Goal: Task Accomplishment & Management: Manage account settings

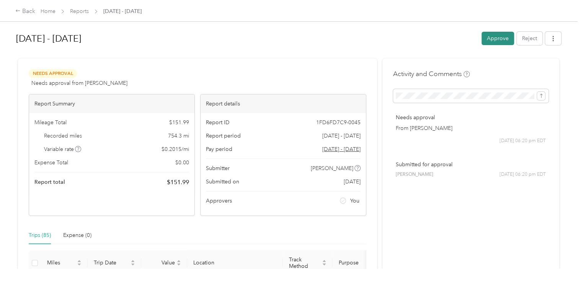
click at [495, 41] on button "Approve" at bounding box center [497, 38] width 33 height 13
click at [491, 37] on button "Approve" at bounding box center [497, 38] width 33 height 13
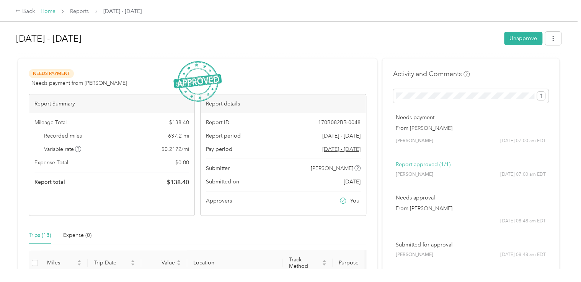
click at [49, 11] on link "Home" at bounding box center [48, 11] width 15 height 7
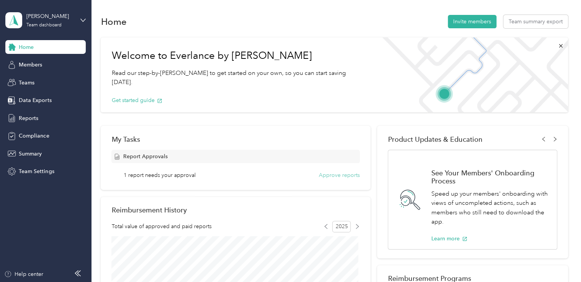
click at [344, 174] on button "Approve reports" at bounding box center [339, 175] width 41 height 8
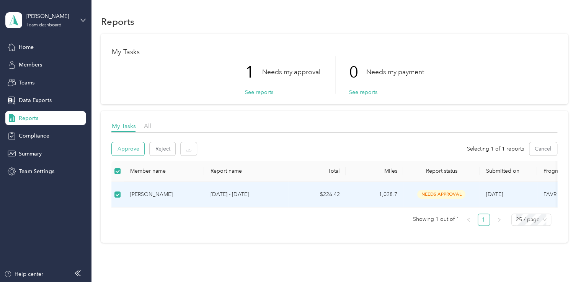
click at [125, 148] on button "Approve" at bounding box center [128, 148] width 33 height 13
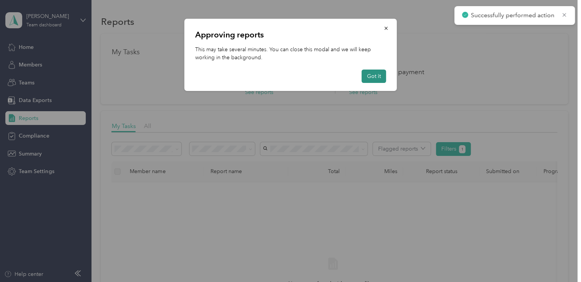
click at [373, 77] on button "Got it" at bounding box center [373, 76] width 24 height 13
